Goal: Task Accomplishment & Management: Complete application form

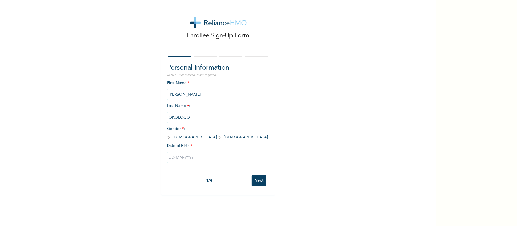
click at [167, 138] on input "radio" at bounding box center [168, 137] width 3 height 5
radio input "true"
click at [190, 157] on input "text" at bounding box center [218, 157] width 102 height 11
select select "8"
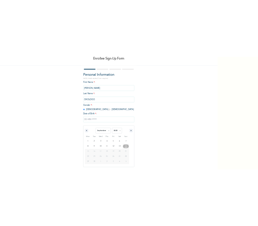
scroll to position [33, 0]
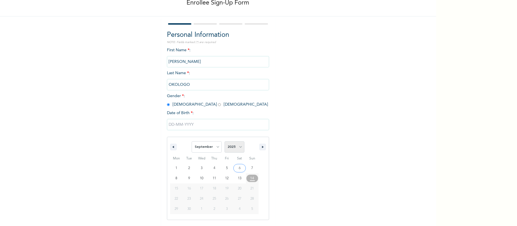
click at [231, 150] on select "2025 2024 2023 2022 2021 2020 2019 2018 2017 2016 2015 2014 2013 2012 2011 2010…" at bounding box center [234, 147] width 20 height 11
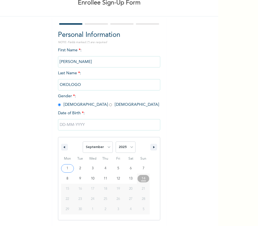
drag, startPoint x: 124, startPoint y: 152, endPoint x: 123, endPoint y: 156, distance: 4.0
click at [124, 155] on div "January February March April May June July August September October November [D…" at bounding box center [109, 178] width 102 height 83
select select "1995"
click at [116, 142] on select "2025 2024 2023 2022 2021 2020 2019 2018 2017 2016 2015 2014 2013 2012 2011 2010…" at bounding box center [126, 147] width 20 height 11
click at [99, 143] on select "January February March April May June July August September October November De…" at bounding box center [98, 147] width 30 height 11
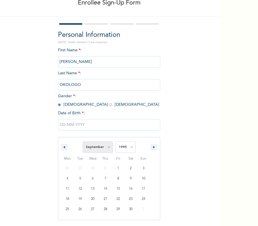
select select "7"
click at [83, 142] on select "January February March April May June July August September October November De…" at bounding box center [98, 147] width 30 height 11
type input "[DATE]"
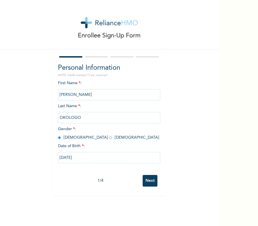
drag, startPoint x: 148, startPoint y: 183, endPoint x: 150, endPoint y: 180, distance: 4.3
click at [148, 183] on input "Next" at bounding box center [149, 181] width 15 height 12
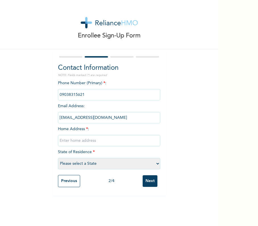
click at [120, 143] on input "text" at bounding box center [109, 140] width 102 height 11
type input "[GEOGRAPHIC_DATA]"
click at [135, 161] on select "Please select a State [PERSON_NAME] (FCT) [PERSON_NAME] Ibom [GEOGRAPHIC_DATA] …" at bounding box center [109, 163] width 102 height 11
select select "10"
click at [58, 158] on select "Please select a State [PERSON_NAME] (FCT) [PERSON_NAME] Ibom [GEOGRAPHIC_DATA] …" at bounding box center [109, 163] width 102 height 11
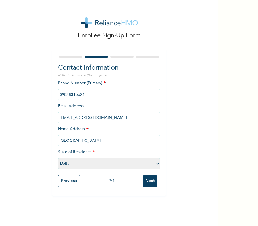
click at [150, 185] on input "Next" at bounding box center [149, 181] width 15 height 12
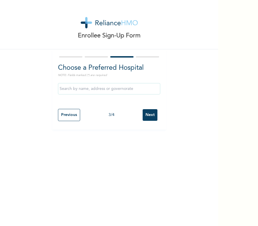
click at [156, 119] on div "Previous 3 / 4 Next" at bounding box center [109, 115] width 102 height 18
click at [151, 119] on input "Next" at bounding box center [149, 115] width 15 height 12
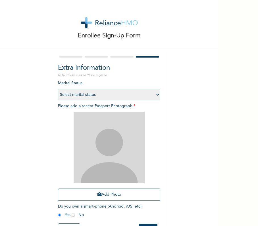
click at [119, 203] on div "Add Photo" at bounding box center [109, 156] width 102 height 95
click at [123, 201] on div "Add Photo" at bounding box center [109, 156] width 102 height 95
click at [126, 197] on button "Add Photo" at bounding box center [109, 195] width 102 height 12
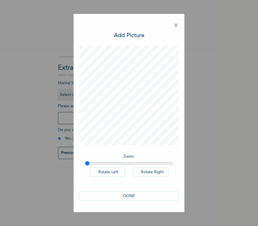
click at [137, 200] on button "DONE" at bounding box center [128, 196] width 99 height 9
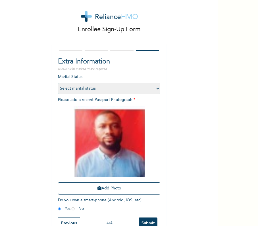
scroll to position [24, 0]
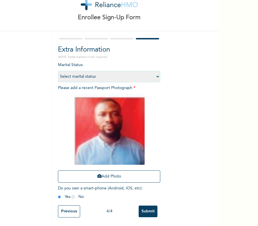
drag, startPoint x: 129, startPoint y: 198, endPoint x: 143, endPoint y: 200, distance: 14.1
click at [143, 203] on div "Previous 4 / 4 Submit" at bounding box center [109, 212] width 102 height 18
click at [143, 206] on input "Submit" at bounding box center [147, 212] width 19 height 12
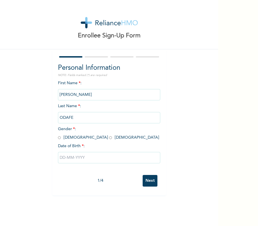
click at [58, 139] on input "radio" at bounding box center [59, 137] width 3 height 5
radio input "true"
click at [74, 159] on input "text" at bounding box center [109, 157] width 102 height 11
select select "8"
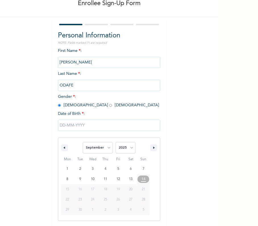
scroll to position [33, 0]
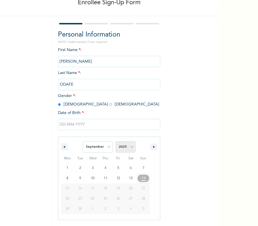
click at [122, 149] on select "2025 2024 2023 2022 2021 2020 2019 2018 2017 2016 2015 2014 2013 2012 2011 2010…" at bounding box center [126, 146] width 20 height 11
click at [116, 141] on select "2025 2024 2023 2022 2021 2020 2019 2018 2017 2016 2015 2014 2013 2012 2011 2010…" at bounding box center [126, 146] width 20 height 11
click at [116, 146] on select "2025 2024 2023 2022 2021 2020 2019 2018 2017 2016 2015 2014 2013 2012 2011 2010…" at bounding box center [126, 146] width 20 height 11
select select "1985"
click at [116, 141] on select "2025 2024 2023 2022 2021 2020 2019 2018 2017 2016 2015 2014 2013 2012 2011 2010…" at bounding box center [126, 146] width 20 height 11
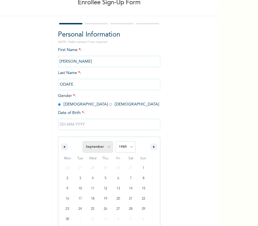
click at [96, 149] on select "January February March April May June July August September October November De…" at bounding box center [98, 146] width 30 height 11
select select "4"
click at [83, 141] on select "January February March April May June July August September October November De…" at bounding box center [98, 146] width 30 height 11
type input "05/05/1985"
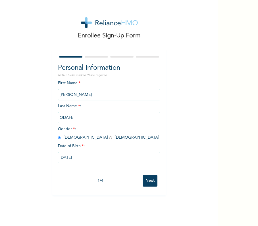
drag, startPoint x: 143, startPoint y: 174, endPoint x: 147, endPoint y: 180, distance: 7.3
click at [147, 180] on div "1 / 4 Next" at bounding box center [109, 180] width 102 height 17
click at [147, 180] on input "Next" at bounding box center [149, 181] width 15 height 12
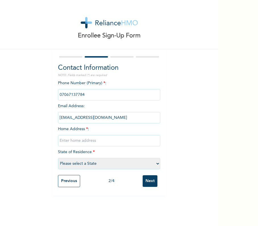
click at [117, 142] on input "text" at bounding box center [109, 140] width 102 height 11
click at [119, 137] on input "text" at bounding box center [109, 140] width 102 height 11
type input "No 5 sapele Benin Road Okirigwe"
click at [129, 156] on div "Phone Number (Primary) * : Email Address : odafemichael751@gmail.com Home Addre…" at bounding box center [109, 126] width 102 height 92
click at [129, 162] on select "Please select a State [PERSON_NAME] (FCT) [PERSON_NAME] Ibom [GEOGRAPHIC_DATA] …" at bounding box center [109, 163] width 102 height 11
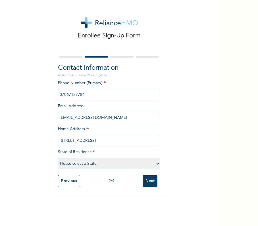
select select "10"
click at [58, 158] on select "Please select a State [PERSON_NAME] (FCT) [PERSON_NAME] Ibom [GEOGRAPHIC_DATA] …" at bounding box center [109, 163] width 102 height 11
drag, startPoint x: 156, startPoint y: 185, endPoint x: 147, endPoint y: 185, distance: 8.8
click at [148, 185] on div "Previous 2 / 4 Next" at bounding box center [109, 181] width 102 height 18
click at [146, 184] on input "Next" at bounding box center [149, 181] width 15 height 12
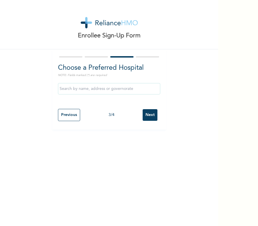
click at [152, 115] on input "Next" at bounding box center [149, 115] width 15 height 12
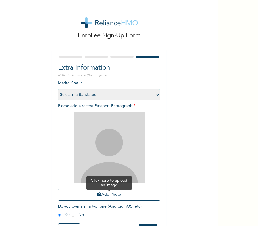
click at [121, 192] on button "Add Photo" at bounding box center [109, 195] width 102 height 12
click at [100, 198] on button "Add Photo" at bounding box center [109, 195] width 102 height 12
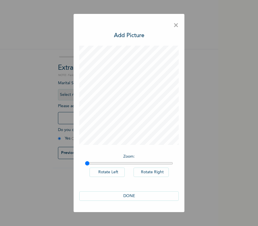
click at [140, 194] on button "DONE" at bounding box center [128, 196] width 99 height 9
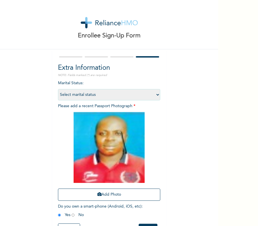
drag, startPoint x: 211, startPoint y: 124, endPoint x: 209, endPoint y: 178, distance: 53.4
click at [209, 182] on div "Enrollee Sign-Up Form Extra Information NOTE: Fields marked (*) are required Ma…" at bounding box center [109, 122] width 218 height 244
drag, startPoint x: 211, startPoint y: 152, endPoint x: 211, endPoint y: 177, distance: 25.0
click at [211, 177] on div "Enrollee Sign-Up Form Extra Information NOTE: Fields marked (*) are required Ma…" at bounding box center [109, 122] width 218 height 244
drag, startPoint x: 218, startPoint y: 152, endPoint x: 188, endPoint y: 180, distance: 41.6
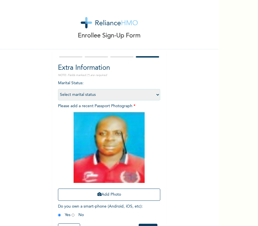
click at [216, 179] on div "Enrollee Sign-Up Form Extra Information NOTE: Fields marked (*) are required Ma…" at bounding box center [129, 113] width 258 height 226
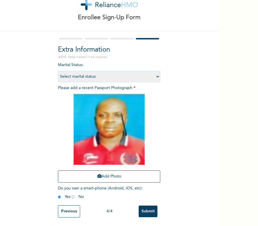
drag, startPoint x: 142, startPoint y: 207, endPoint x: 188, endPoint y: 196, distance: 46.6
click at [142, 207] on input "Submit" at bounding box center [147, 212] width 19 height 12
